Goal: Use online tool/utility

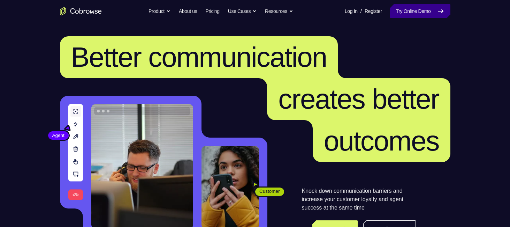
click at [409, 16] on link "Try Online Demo" at bounding box center [420, 11] width 60 height 14
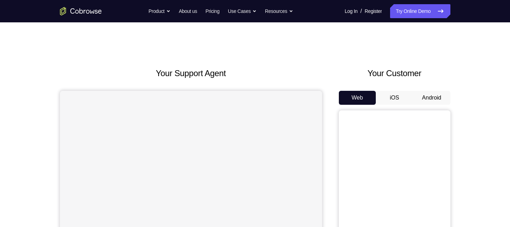
click at [422, 96] on button "Android" at bounding box center [431, 98] width 37 height 14
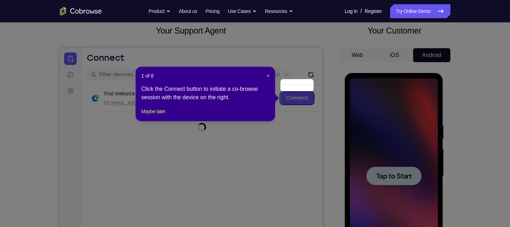
scroll to position [72, 0]
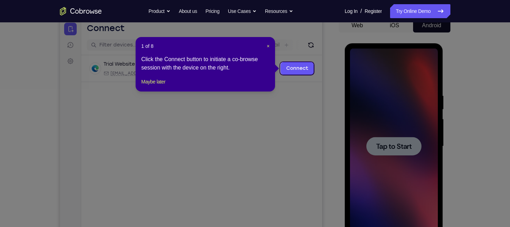
click at [422, 96] on icon at bounding box center [258, 113] width 516 height 227
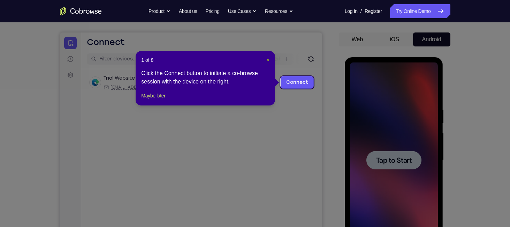
click at [268, 63] on button "×" at bounding box center [268, 60] width 3 height 7
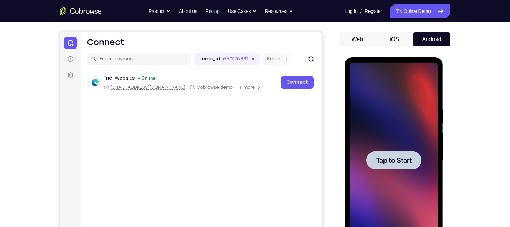
click at [390, 166] on div at bounding box center [394, 160] width 55 height 18
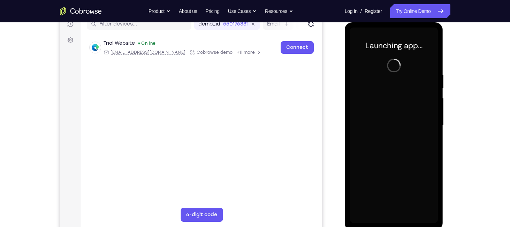
scroll to position [94, 0]
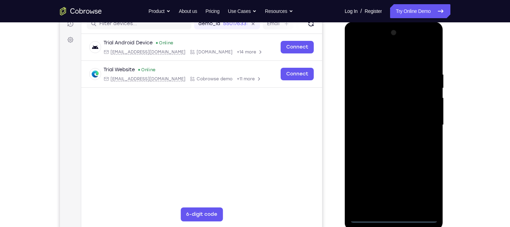
click at [394, 215] on div at bounding box center [394, 124] width 88 height 195
click at [395, 216] on div at bounding box center [394, 124] width 88 height 195
click at [427, 183] on div at bounding box center [394, 124] width 88 height 195
click at [379, 59] on div at bounding box center [394, 124] width 88 height 195
click at [424, 128] on div at bounding box center [394, 124] width 88 height 195
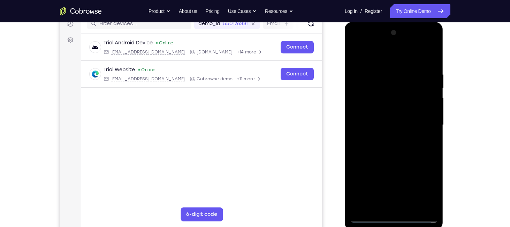
click at [387, 139] on div at bounding box center [394, 124] width 88 height 195
click at [372, 123] on div at bounding box center [394, 124] width 88 height 195
click at [387, 135] on div at bounding box center [394, 124] width 88 height 195
click at [366, 84] on div at bounding box center [394, 124] width 88 height 195
click at [387, 106] on div at bounding box center [394, 124] width 88 height 195
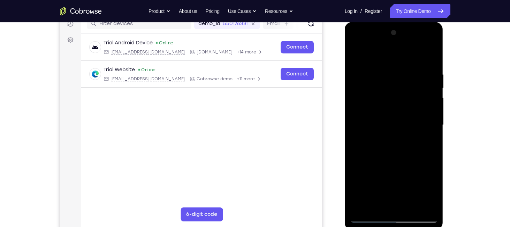
click at [377, 90] on div at bounding box center [394, 124] width 88 height 195
click at [396, 111] on div at bounding box center [394, 124] width 88 height 195
click at [358, 208] on div at bounding box center [394, 124] width 88 height 195
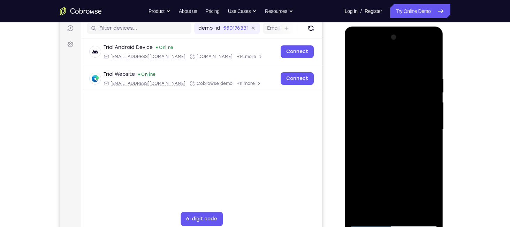
scroll to position [88, 0]
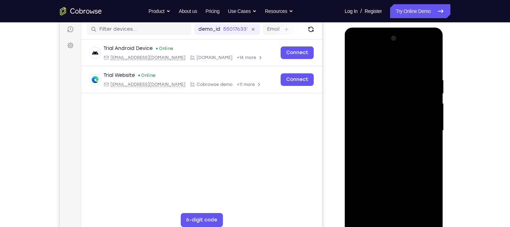
click at [383, 133] on div at bounding box center [394, 130] width 88 height 195
click at [387, 145] on div at bounding box center [394, 130] width 88 height 195
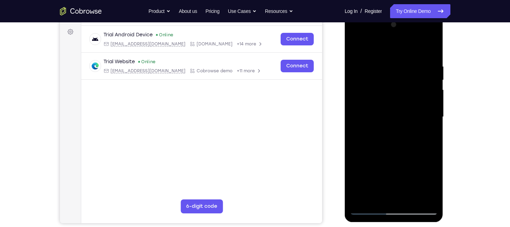
scroll to position [99, 0]
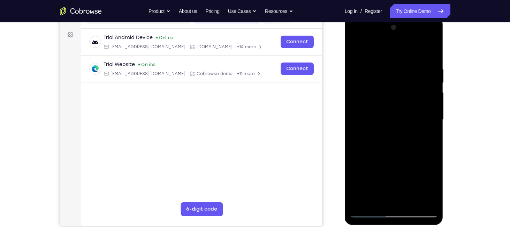
click at [386, 154] on div at bounding box center [394, 119] width 88 height 195
click at [368, 87] on div at bounding box center [394, 119] width 88 height 195
drag, startPoint x: 37, startPoint y: 43, endPoint x: 476, endPoint y: 32, distance: 438.7
click at [476, 32] on div "Your Support Agent Your Customer Web iOS Android Next Steps We’d be happy to gi…" at bounding box center [255, 154] width 447 height 460
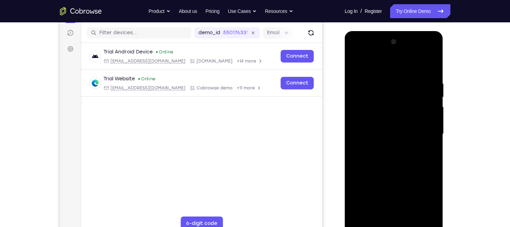
scroll to position [96, 0]
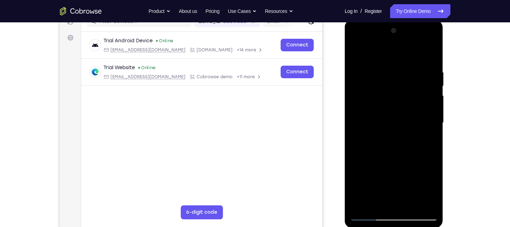
click at [377, 86] on div at bounding box center [394, 122] width 88 height 195
click at [393, 115] on div at bounding box center [394, 122] width 88 height 195
click at [366, 88] on div at bounding box center [394, 122] width 88 height 195
click at [372, 103] on div at bounding box center [394, 122] width 88 height 195
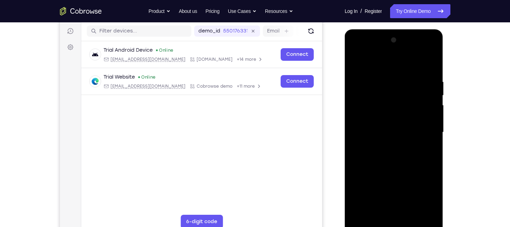
scroll to position [86, 0]
click at [370, 103] on div at bounding box center [394, 132] width 88 height 195
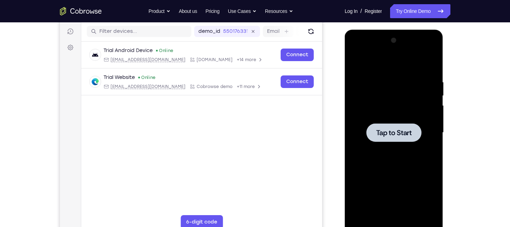
click at [398, 134] on span "Tap to Start" at bounding box center [394, 132] width 36 height 7
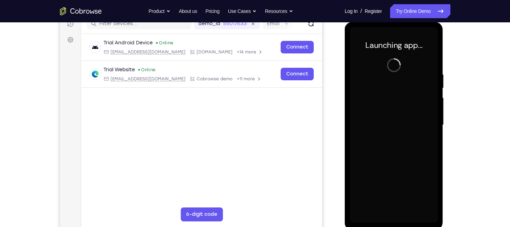
scroll to position [94, 0]
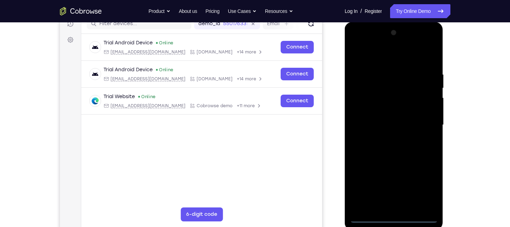
click at [394, 214] on div at bounding box center [394, 124] width 88 height 195
click at [395, 217] on div at bounding box center [394, 124] width 88 height 195
click at [427, 192] on div at bounding box center [394, 124] width 88 height 195
click at [374, 60] on div at bounding box center [394, 124] width 88 height 195
click at [425, 125] on div at bounding box center [394, 124] width 88 height 195
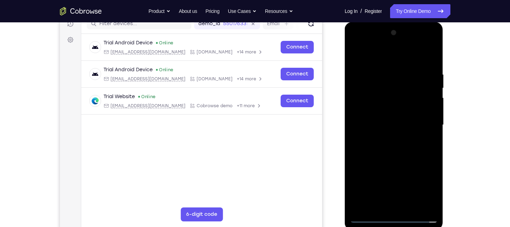
click at [387, 140] on div at bounding box center [394, 124] width 88 height 195
click at [387, 158] on div at bounding box center [394, 124] width 88 height 195
click at [369, 92] on div at bounding box center [394, 124] width 88 height 195
click at [376, 105] on div at bounding box center [394, 124] width 88 height 195
click at [366, 94] on div at bounding box center [394, 124] width 88 height 195
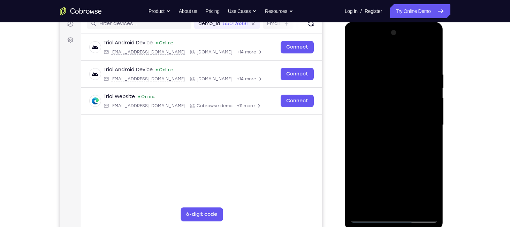
click at [377, 112] on div at bounding box center [394, 124] width 88 height 195
click at [411, 204] on div at bounding box center [394, 124] width 88 height 195
click at [433, 52] on div at bounding box center [394, 124] width 88 height 195
click at [360, 206] on div at bounding box center [394, 124] width 88 height 195
click at [401, 43] on div at bounding box center [394, 124] width 88 height 195
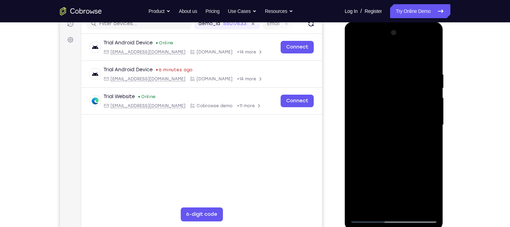
click at [372, 123] on div at bounding box center [394, 124] width 88 height 195
click at [403, 149] on div at bounding box center [394, 124] width 88 height 195
drag, startPoint x: 406, startPoint y: 135, endPoint x: 408, endPoint y: 125, distance: 10.3
click at [408, 125] on div at bounding box center [394, 124] width 88 height 195
click at [408, 146] on div at bounding box center [394, 124] width 88 height 195
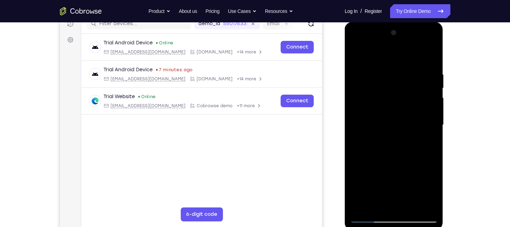
click at [398, 147] on div at bounding box center [394, 124] width 88 height 195
click at [371, 137] on div at bounding box center [394, 124] width 88 height 195
click at [367, 123] on div at bounding box center [394, 124] width 88 height 195
drag, startPoint x: 396, startPoint y: 141, endPoint x: 398, endPoint y: 136, distance: 5.5
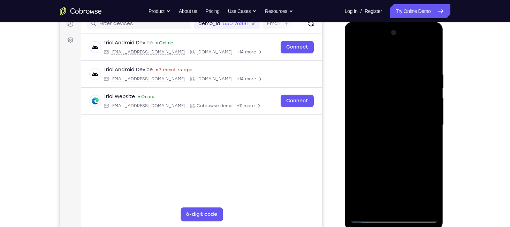
click at [398, 136] on div at bounding box center [394, 124] width 88 height 195
click at [401, 147] on div at bounding box center [394, 124] width 88 height 195
click at [384, 152] on div at bounding box center [394, 124] width 88 height 195
click at [431, 65] on div at bounding box center [394, 124] width 88 height 195
click at [433, 55] on div at bounding box center [394, 124] width 88 height 195
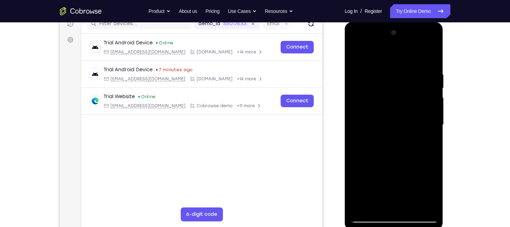
click at [429, 209] on div at bounding box center [394, 124] width 88 height 195
click at [355, 53] on div at bounding box center [394, 124] width 88 height 195
drag, startPoint x: 401, startPoint y: 175, endPoint x: 401, endPoint y: 106, distance: 68.7
click at [401, 106] on div at bounding box center [394, 124] width 88 height 195
drag, startPoint x: 397, startPoint y: 134, endPoint x: 391, endPoint y: 197, distance: 63.1
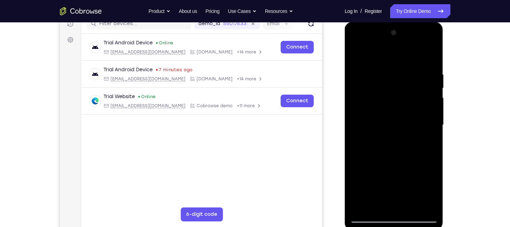
click at [391, 197] on div at bounding box center [394, 124] width 88 height 195
click at [407, 98] on div at bounding box center [394, 124] width 88 height 195
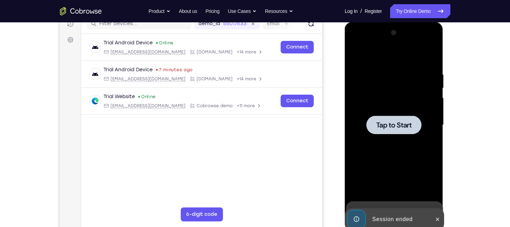
click at [396, 126] on span "Tap to Start" at bounding box center [394, 124] width 36 height 7
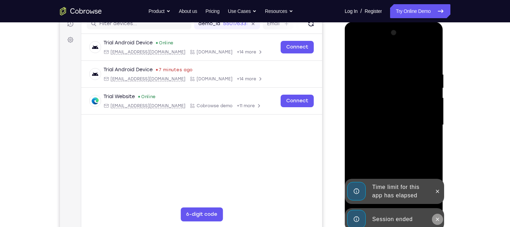
click at [437, 218] on icon at bounding box center [437, 218] width 3 height 3
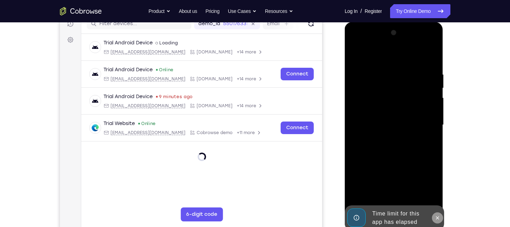
click at [437, 190] on div at bounding box center [394, 124] width 88 height 195
click at [439, 219] on icon at bounding box center [438, 218] width 6 height 6
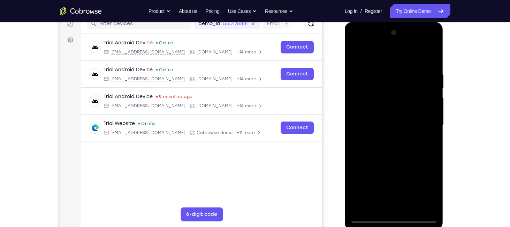
click at [395, 218] on div at bounding box center [394, 124] width 88 height 195
click at [426, 193] on div at bounding box center [394, 124] width 88 height 195
click at [379, 57] on div at bounding box center [394, 124] width 88 height 195
click at [425, 126] on div at bounding box center [394, 124] width 88 height 195
click at [386, 139] on div at bounding box center [394, 124] width 88 height 195
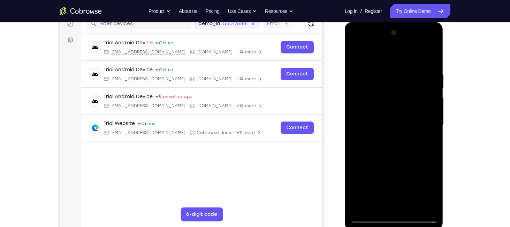
click at [388, 159] on div at bounding box center [394, 124] width 88 height 195
click at [380, 91] on div at bounding box center [394, 124] width 88 height 195
click at [381, 106] on div at bounding box center [394, 124] width 88 height 195
click at [374, 96] on div at bounding box center [394, 124] width 88 height 195
click at [380, 112] on div at bounding box center [394, 124] width 88 height 195
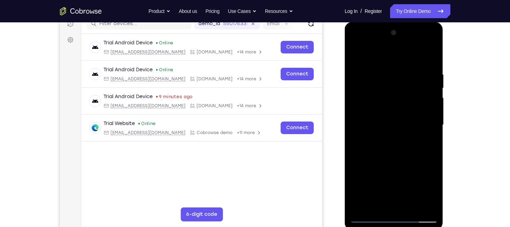
click at [396, 113] on div at bounding box center [394, 124] width 88 height 195
click at [426, 206] on div at bounding box center [394, 124] width 88 height 195
click at [432, 63] on div at bounding box center [394, 124] width 88 height 195
click at [429, 207] on div at bounding box center [394, 124] width 88 height 195
click at [354, 55] on div at bounding box center [394, 124] width 88 height 195
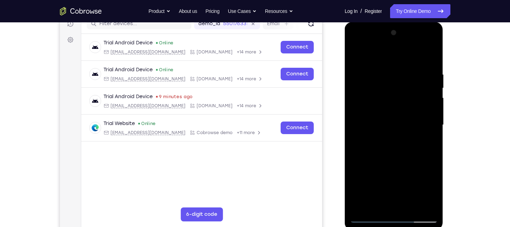
click at [395, 92] on div at bounding box center [394, 124] width 88 height 195
click at [406, 136] on div at bounding box center [394, 124] width 88 height 195
click at [403, 91] on div at bounding box center [394, 124] width 88 height 195
click at [384, 109] on div at bounding box center [394, 124] width 88 height 195
click at [386, 118] on div at bounding box center [394, 124] width 88 height 195
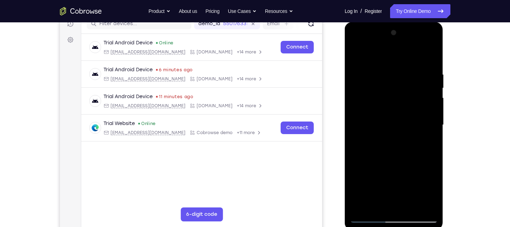
click at [374, 147] on div at bounding box center [394, 124] width 88 height 195
click at [384, 42] on div at bounding box center [394, 124] width 88 height 195
click at [377, 97] on div at bounding box center [394, 124] width 88 height 195
click at [371, 115] on div at bounding box center [394, 124] width 88 height 195
drag, startPoint x: 355, startPoint y: 109, endPoint x: 356, endPoint y: 95, distance: 14.0
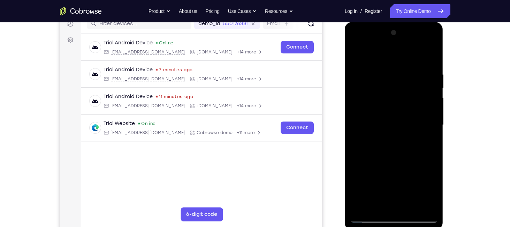
click at [356, 95] on div at bounding box center [394, 124] width 88 height 195
click at [376, 118] on div at bounding box center [394, 124] width 88 height 195
click at [412, 208] on div at bounding box center [394, 124] width 88 height 195
click at [397, 162] on div at bounding box center [394, 124] width 88 height 195
click at [390, 154] on div at bounding box center [394, 124] width 88 height 195
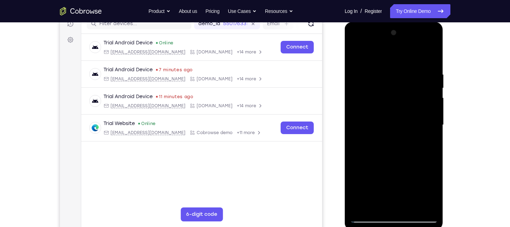
click at [384, 158] on div at bounding box center [394, 124] width 88 height 195
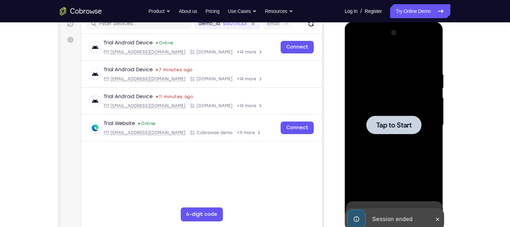
click at [397, 115] on div at bounding box center [394, 124] width 55 height 18
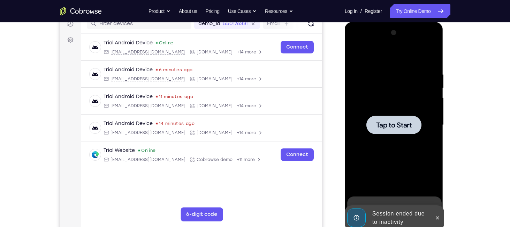
click at [390, 124] on span "Tap to Start" at bounding box center [394, 124] width 36 height 7
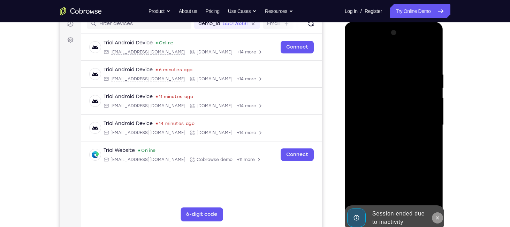
click at [441, 216] on button at bounding box center [437, 217] width 11 height 11
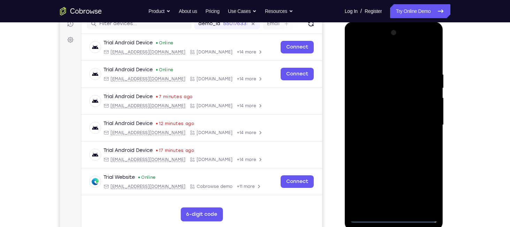
click at [390, 216] on div at bounding box center [394, 124] width 88 height 195
click at [420, 189] on div at bounding box center [394, 124] width 88 height 195
click at [369, 59] on div at bounding box center [394, 124] width 88 height 195
click at [424, 122] on div at bounding box center [394, 124] width 88 height 195
click at [382, 194] on div at bounding box center [394, 124] width 88 height 195
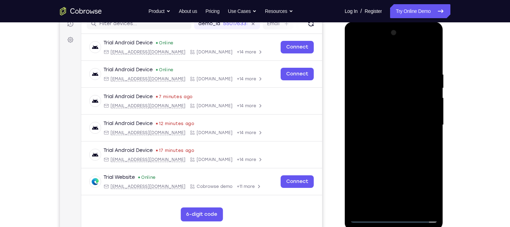
click at [387, 207] on div at bounding box center [394, 124] width 88 height 195
click at [368, 218] on div at bounding box center [394, 124] width 88 height 195
click at [402, 209] on div at bounding box center [394, 124] width 88 height 195
click at [372, 125] on div at bounding box center [394, 124] width 88 height 195
click at [380, 109] on div at bounding box center [394, 124] width 88 height 195
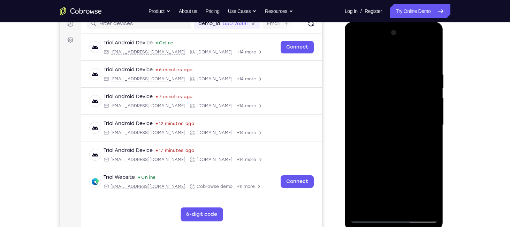
click at [378, 122] on div at bounding box center [394, 124] width 88 height 195
click at [432, 63] on div at bounding box center [394, 124] width 88 height 195
drag, startPoint x: 395, startPoint y: 160, endPoint x: 393, endPoint y: 107, distance: 53.1
click at [393, 107] on div at bounding box center [394, 124] width 88 height 195
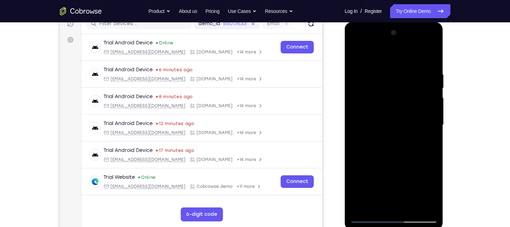
drag, startPoint x: 389, startPoint y: 158, endPoint x: 391, endPoint y: 84, distance: 74.0
click at [391, 84] on div at bounding box center [394, 124] width 88 height 195
drag, startPoint x: 403, startPoint y: 158, endPoint x: 404, endPoint y: 123, distance: 34.9
click at [404, 123] on div at bounding box center [394, 124] width 88 height 195
click at [433, 140] on div at bounding box center [394, 124] width 88 height 195
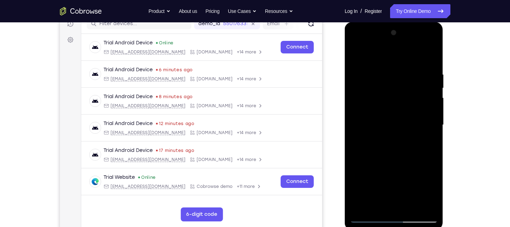
click at [433, 140] on div at bounding box center [394, 124] width 88 height 195
drag, startPoint x: 404, startPoint y: 154, endPoint x: 399, endPoint y: 93, distance: 61.2
click at [399, 93] on div at bounding box center [394, 124] width 88 height 195
click at [435, 134] on div at bounding box center [394, 124] width 88 height 195
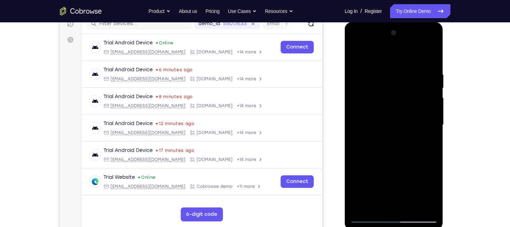
drag, startPoint x: 394, startPoint y: 159, endPoint x: 394, endPoint y: 118, distance: 40.8
click at [394, 118] on div at bounding box center [394, 124] width 88 height 195
drag, startPoint x: 387, startPoint y: 166, endPoint x: 396, endPoint y: 104, distance: 62.4
click at [396, 104] on div at bounding box center [394, 124] width 88 height 195
click at [433, 141] on div at bounding box center [394, 124] width 88 height 195
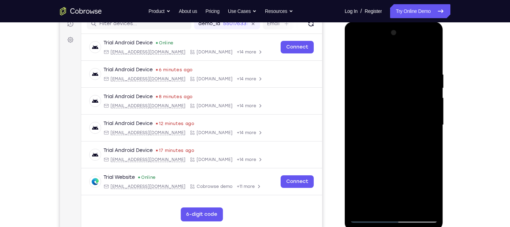
click at [433, 141] on div at bounding box center [394, 124] width 88 height 195
drag, startPoint x: 410, startPoint y: 143, endPoint x: 397, endPoint y: 77, distance: 67.0
click at [397, 77] on div at bounding box center [394, 124] width 88 height 195
drag, startPoint x: 399, startPoint y: 142, endPoint x: 399, endPoint y: 100, distance: 41.9
click at [399, 100] on div at bounding box center [394, 124] width 88 height 195
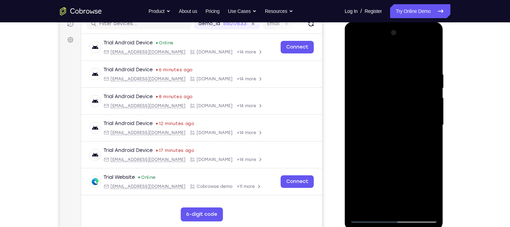
drag, startPoint x: 392, startPoint y: 161, endPoint x: 393, endPoint y: 100, distance: 60.7
click at [393, 100] on div at bounding box center [394, 124] width 88 height 195
drag, startPoint x: 393, startPoint y: 102, endPoint x: 367, endPoint y: 245, distance: 145.4
click at [367, 226] on html "Online web based iOS Simulators and Android Emulators. Run iPhone, iPad, Mobile…" at bounding box center [394, 126] width 99 height 209
drag, startPoint x: 407, startPoint y: 140, endPoint x: 396, endPoint y: 233, distance: 94.4
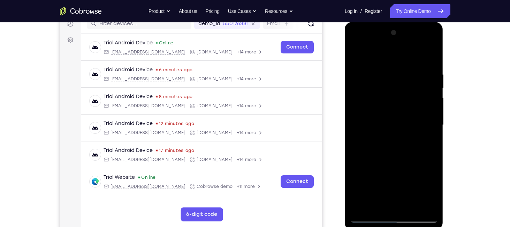
click at [396, 226] on html "Online web based iOS Simulators and Android Emulators. Run iPhone, iPad, Mobile…" at bounding box center [394, 126] width 99 height 209
drag, startPoint x: 398, startPoint y: 129, endPoint x: 373, endPoint y: 245, distance: 118.7
click at [373, 226] on html "Online web based iOS Simulators and Android Emulators. Run iPhone, iPad, Mobile…" at bounding box center [394, 126] width 99 height 209
drag, startPoint x: 380, startPoint y: 140, endPoint x: 380, endPoint y: 204, distance: 63.5
click at [380, 204] on div at bounding box center [394, 124] width 88 height 195
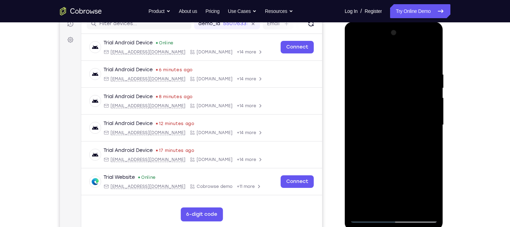
click at [382, 74] on div at bounding box center [394, 124] width 88 height 195
click at [429, 58] on div at bounding box center [394, 124] width 88 height 195
click at [385, 72] on div at bounding box center [394, 124] width 88 height 195
click at [359, 58] on div at bounding box center [394, 124] width 88 height 195
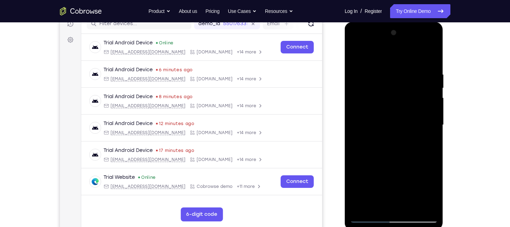
click at [367, 177] on div at bounding box center [394, 124] width 88 height 195
click at [354, 188] on div at bounding box center [394, 124] width 88 height 195
click at [373, 166] on div at bounding box center [394, 124] width 88 height 195
drag, startPoint x: 373, startPoint y: 166, endPoint x: 373, endPoint y: 147, distance: 19.5
click at [373, 147] on div at bounding box center [394, 124] width 88 height 195
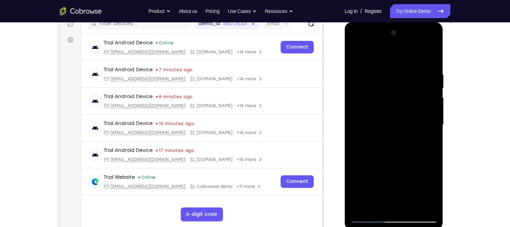
drag, startPoint x: 381, startPoint y: 151, endPoint x: 377, endPoint y: 106, distance: 45.2
click at [377, 106] on div at bounding box center [394, 124] width 88 height 195
click at [363, 208] on div at bounding box center [394, 124] width 88 height 195
click at [401, 70] on div at bounding box center [394, 124] width 88 height 195
click at [430, 59] on div at bounding box center [394, 124] width 88 height 195
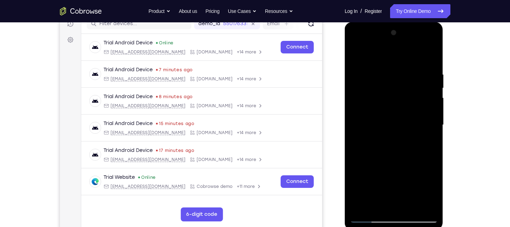
click at [412, 206] on div at bounding box center [394, 124] width 88 height 195
click at [384, 163] on div at bounding box center [394, 124] width 88 height 195
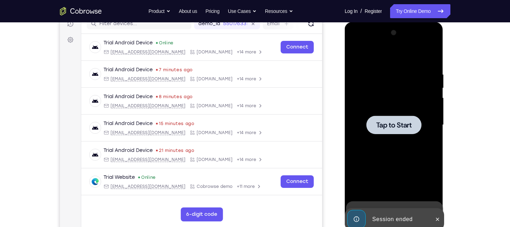
click at [410, 119] on div at bounding box center [394, 124] width 55 height 18
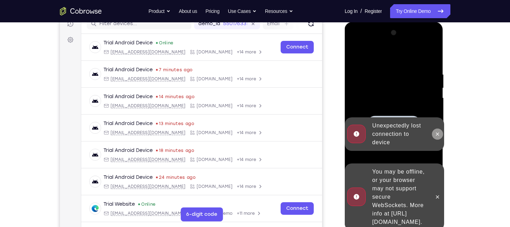
click at [440, 133] on icon at bounding box center [438, 134] width 6 height 6
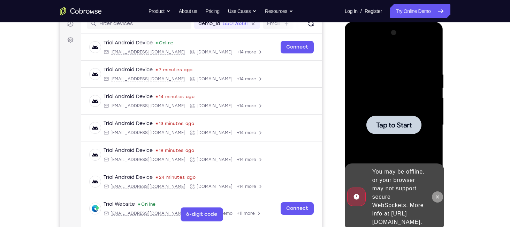
click at [440, 191] on button at bounding box center [437, 196] width 11 height 11
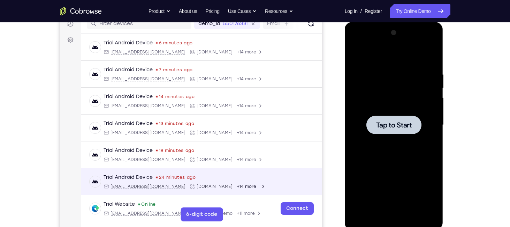
scroll to position [7, 0]
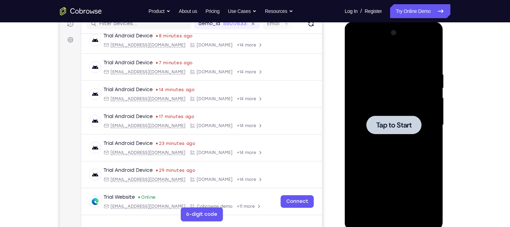
click at [417, 130] on div at bounding box center [394, 124] width 55 height 18
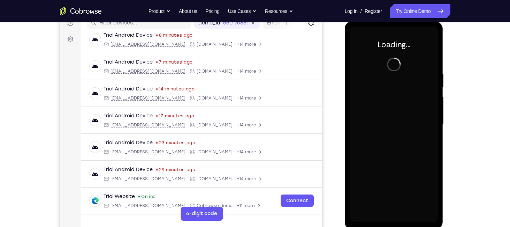
scroll to position [95, 0]
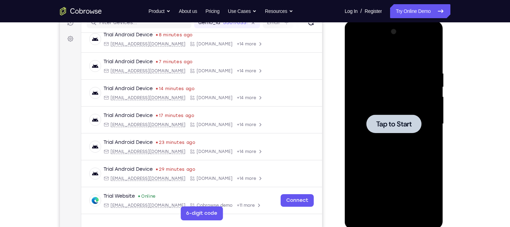
click at [381, 115] on div at bounding box center [394, 123] width 55 height 18
click at [383, 120] on span "Tap to Start" at bounding box center [394, 123] width 36 height 7
click at [388, 132] on div at bounding box center [394, 123] width 55 height 18
click at [388, 124] on span "Tap to Start" at bounding box center [394, 123] width 36 height 7
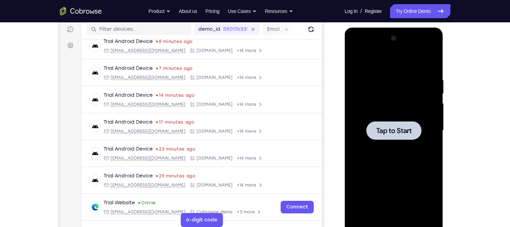
scroll to position [88, 0]
click at [388, 132] on span "Tap to Start" at bounding box center [394, 130] width 36 height 7
click at [391, 130] on span "Tap to Start" at bounding box center [394, 130] width 36 height 7
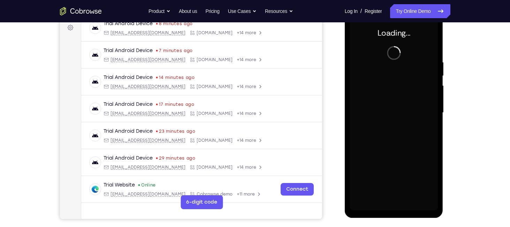
scroll to position [105, 0]
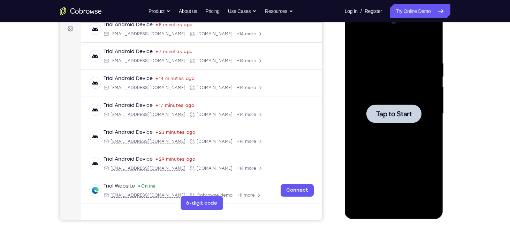
click at [379, 113] on span "Tap to Start" at bounding box center [394, 113] width 36 height 7
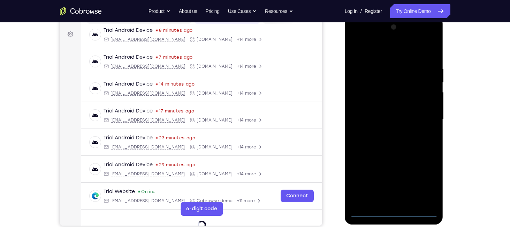
scroll to position [0, 0]
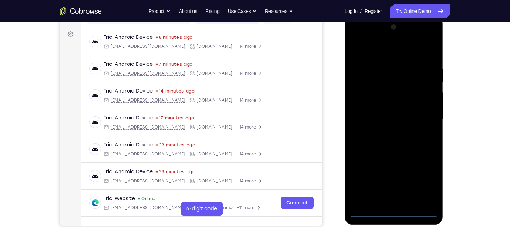
click at [396, 208] on div at bounding box center [394, 119] width 88 height 195
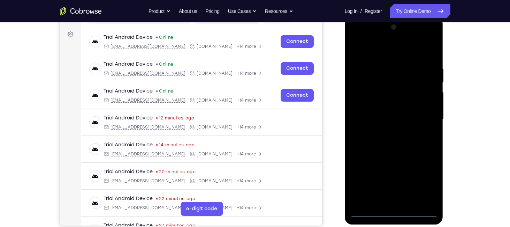
click at [395, 212] on div at bounding box center [394, 119] width 88 height 195
click at [427, 185] on div at bounding box center [394, 119] width 88 height 195
click at [372, 55] on div at bounding box center [394, 119] width 88 height 195
click at [423, 117] on div at bounding box center [394, 119] width 88 height 195
click at [387, 132] on div at bounding box center [394, 119] width 88 height 195
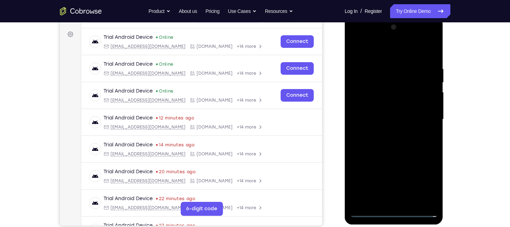
click at [381, 118] on div at bounding box center [394, 119] width 88 height 195
click at [380, 104] on div at bounding box center [394, 119] width 88 height 195
click at [401, 120] on div at bounding box center [394, 119] width 88 height 195
click at [394, 142] on div at bounding box center [394, 119] width 88 height 195
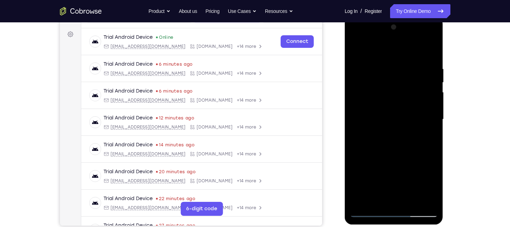
click at [432, 52] on div at bounding box center [394, 119] width 88 height 195
click at [381, 69] on div at bounding box center [394, 119] width 88 height 195
click at [432, 52] on div at bounding box center [394, 119] width 88 height 195
click at [434, 199] on div at bounding box center [394, 119] width 88 height 195
click at [361, 202] on div at bounding box center [394, 119] width 88 height 195
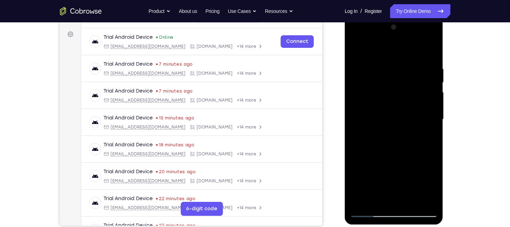
click at [359, 204] on div at bounding box center [394, 119] width 88 height 195
click at [411, 197] on div at bounding box center [394, 119] width 88 height 195
click at [393, 154] on div at bounding box center [394, 119] width 88 height 195
click at [383, 128] on div at bounding box center [394, 119] width 88 height 195
drag, startPoint x: 414, startPoint y: 106, endPoint x: 413, endPoint y: 139, distance: 32.1
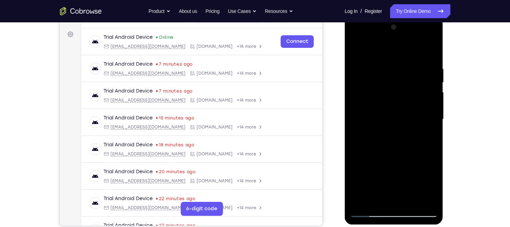
click at [413, 139] on div at bounding box center [394, 119] width 88 height 195
drag, startPoint x: 414, startPoint y: 108, endPoint x: 415, endPoint y: 179, distance: 71.2
click at [415, 179] on div at bounding box center [394, 119] width 88 height 195
drag, startPoint x: 415, startPoint y: 149, endPoint x: 409, endPoint y: 111, distance: 38.1
click at [409, 111] on div at bounding box center [394, 119] width 88 height 195
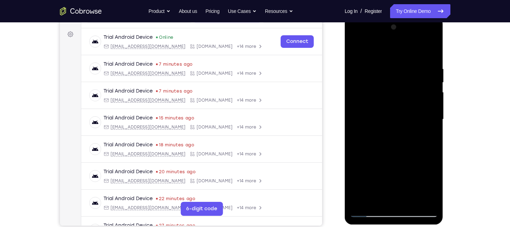
drag, startPoint x: 422, startPoint y: 133, endPoint x: 413, endPoint y: 83, distance: 51.0
click at [413, 83] on div at bounding box center [394, 119] width 88 height 195
drag, startPoint x: 416, startPoint y: 132, endPoint x: 416, endPoint y: 92, distance: 39.1
click at [416, 92] on div at bounding box center [394, 119] width 88 height 195
drag, startPoint x: 416, startPoint y: 92, endPoint x: 424, endPoint y: 133, distance: 41.5
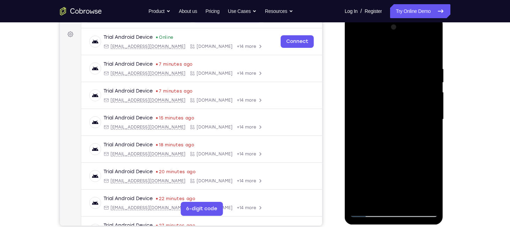
click at [424, 133] on div at bounding box center [394, 119] width 88 height 195
drag, startPoint x: 424, startPoint y: 133, endPoint x: 419, endPoint y: 84, distance: 49.4
click at [419, 84] on div at bounding box center [394, 119] width 88 height 195
drag, startPoint x: 418, startPoint y: 131, endPoint x: 413, endPoint y: 81, distance: 50.1
click at [413, 81] on div at bounding box center [394, 119] width 88 height 195
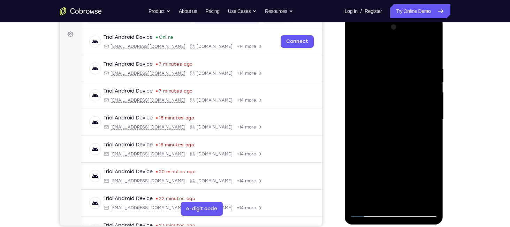
drag, startPoint x: 415, startPoint y: 126, endPoint x: 411, endPoint y: 81, distance: 45.5
click at [411, 81] on div at bounding box center [394, 119] width 88 height 195
click at [359, 52] on div at bounding box center [394, 119] width 88 height 195
click at [389, 114] on div at bounding box center [394, 119] width 88 height 195
drag, startPoint x: 425, startPoint y: 110, endPoint x: 413, endPoint y: 176, distance: 66.7
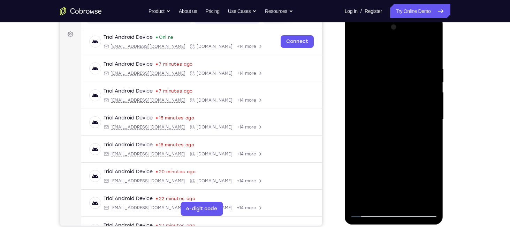
click at [413, 176] on div at bounding box center [394, 119] width 88 height 195
drag, startPoint x: 406, startPoint y: 130, endPoint x: 404, endPoint y: 73, distance: 57.3
click at [404, 73] on div at bounding box center [394, 119] width 88 height 195
drag, startPoint x: 408, startPoint y: 125, endPoint x: 406, endPoint y: 88, distance: 37.3
click at [406, 88] on div at bounding box center [394, 119] width 88 height 195
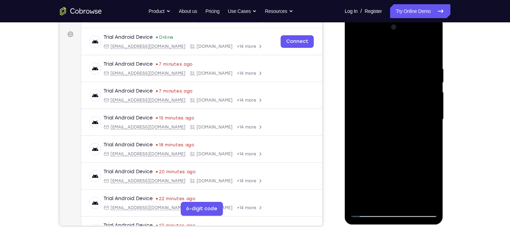
drag, startPoint x: 410, startPoint y: 132, endPoint x: 405, endPoint y: 91, distance: 41.1
click at [405, 91] on div at bounding box center [394, 119] width 88 height 195
click at [358, 51] on div at bounding box center [394, 119] width 88 height 195
click at [357, 49] on div at bounding box center [394, 119] width 88 height 195
click at [363, 199] on div at bounding box center [394, 119] width 88 height 195
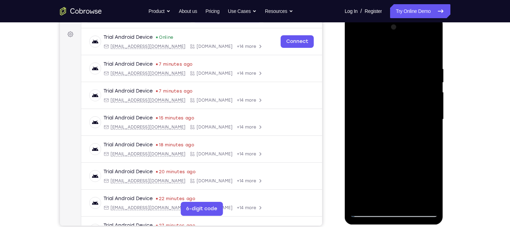
drag, startPoint x: 386, startPoint y: 142, endPoint x: 385, endPoint y: 96, distance: 45.4
click at [385, 96] on div at bounding box center [394, 119] width 88 height 195
drag, startPoint x: 390, startPoint y: 158, endPoint x: 383, endPoint y: 86, distance: 71.9
click at [383, 86] on div at bounding box center [394, 119] width 88 height 195
drag, startPoint x: 398, startPoint y: 158, endPoint x: 395, endPoint y: 88, distance: 69.9
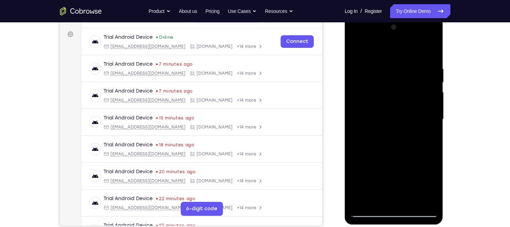
click at [395, 88] on div at bounding box center [394, 119] width 88 height 195
drag, startPoint x: 402, startPoint y: 147, endPoint x: 393, endPoint y: 81, distance: 66.3
click at [393, 81] on div at bounding box center [394, 119] width 88 height 195
drag, startPoint x: 400, startPoint y: 152, endPoint x: 397, endPoint y: 79, distance: 73.3
click at [397, 79] on div at bounding box center [394, 119] width 88 height 195
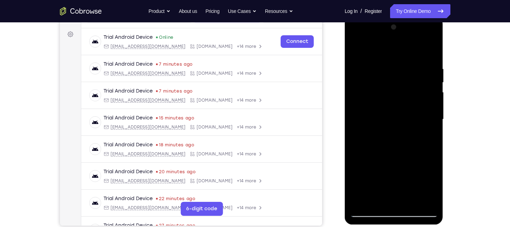
drag, startPoint x: 401, startPoint y: 156, endPoint x: 391, endPoint y: 89, distance: 67.6
click at [391, 89] on div at bounding box center [394, 119] width 88 height 195
drag, startPoint x: 401, startPoint y: 159, endPoint x: 397, endPoint y: 87, distance: 72.6
click at [397, 87] on div at bounding box center [394, 119] width 88 height 195
drag, startPoint x: 398, startPoint y: 139, endPoint x: 397, endPoint y: 115, distance: 24.1
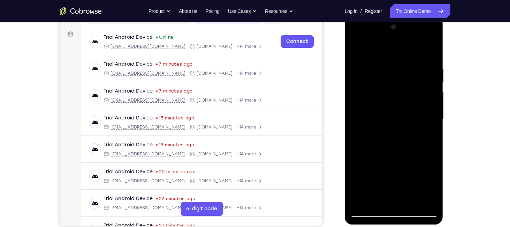
click at [397, 115] on div at bounding box center [394, 119] width 88 height 195
click at [432, 133] on div at bounding box center [394, 119] width 88 height 195
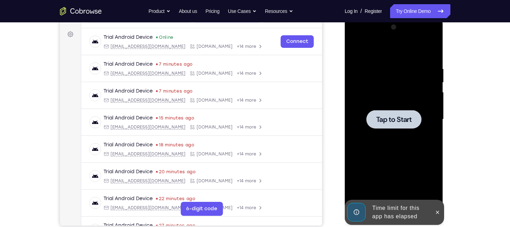
click at [432, 133] on div at bounding box center [394, 119] width 88 height 195
